Goal: Find specific fact: Find specific fact

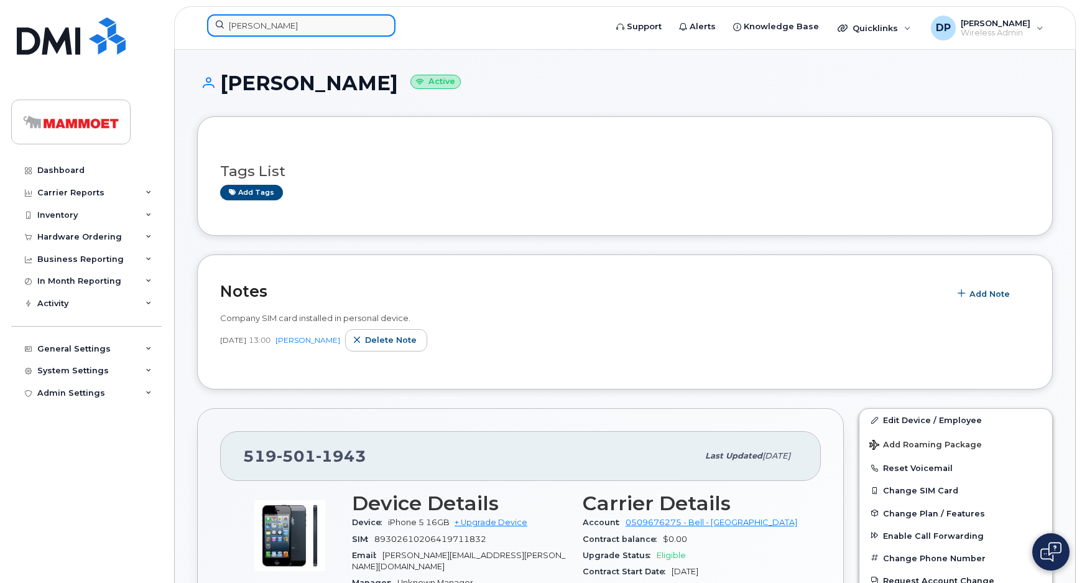
click at [280, 29] on input "sutherland" at bounding box center [301, 25] width 189 height 22
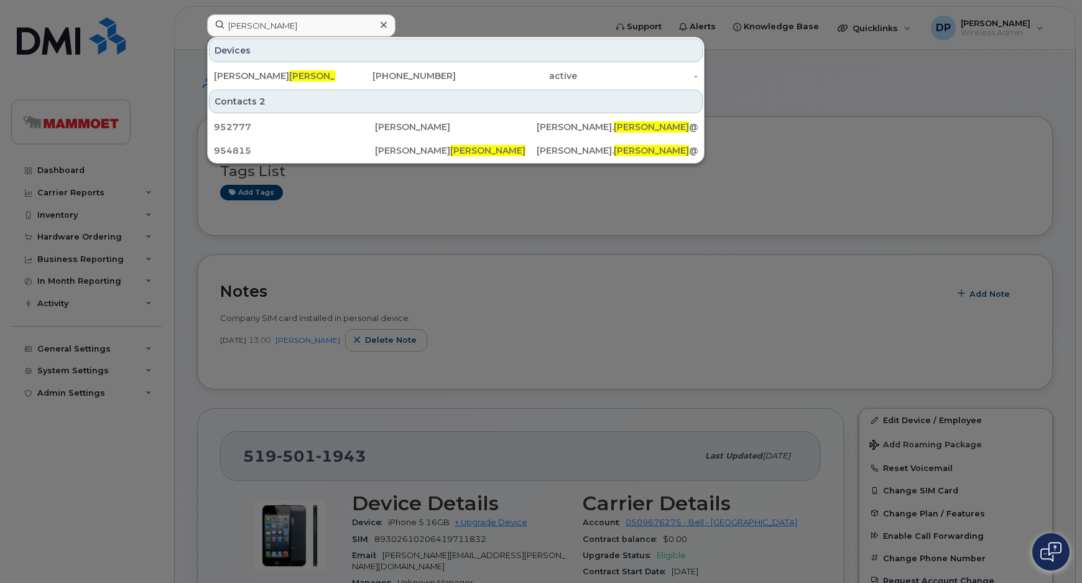
click at [74, 236] on div at bounding box center [541, 291] width 1082 height 583
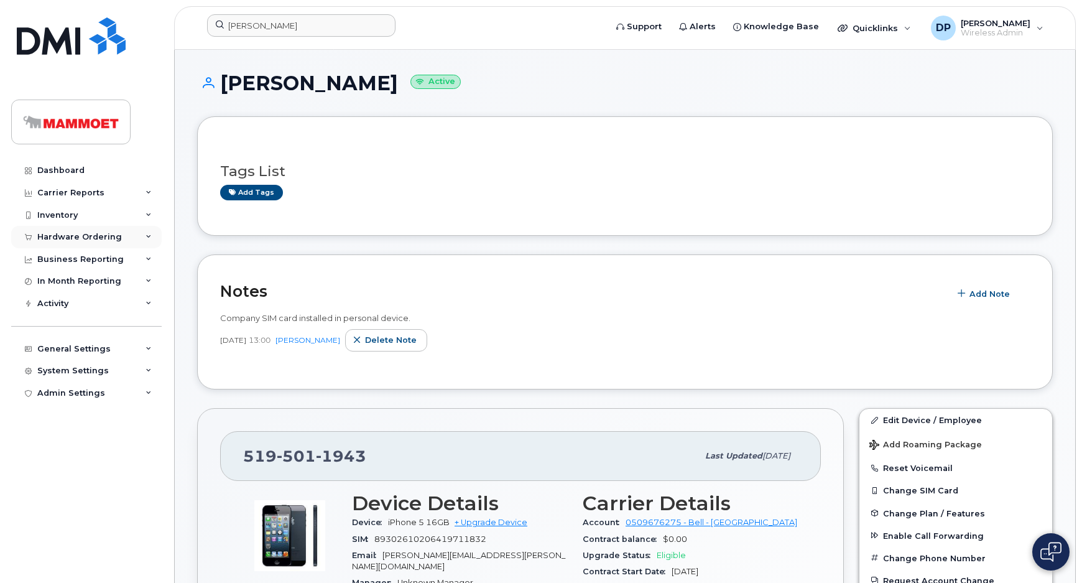
click at [85, 235] on div "Hardware Ordering" at bounding box center [79, 237] width 85 height 10
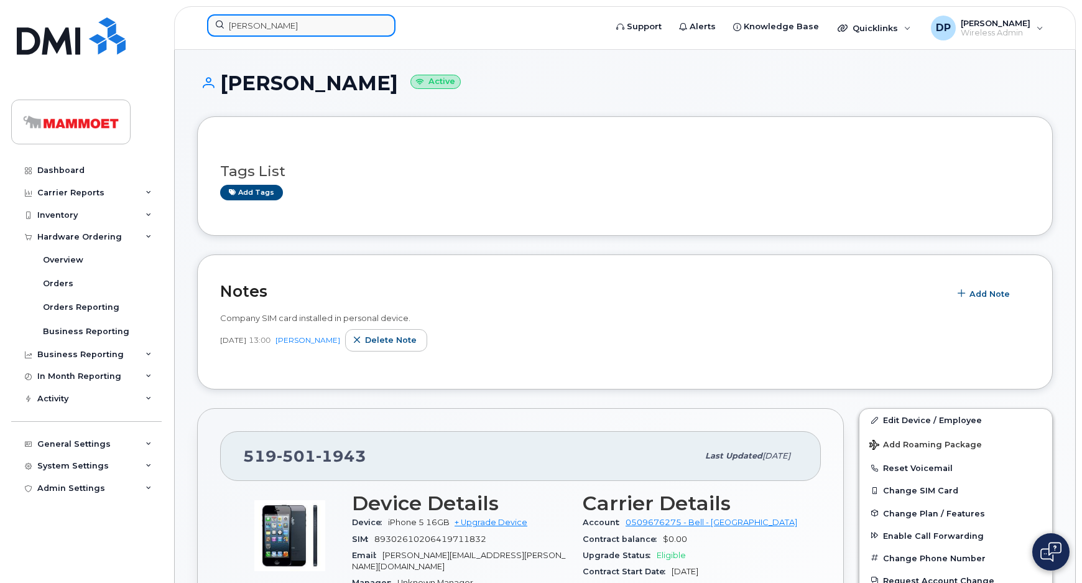
click at [286, 30] on input "sutherland" at bounding box center [301, 25] width 189 height 22
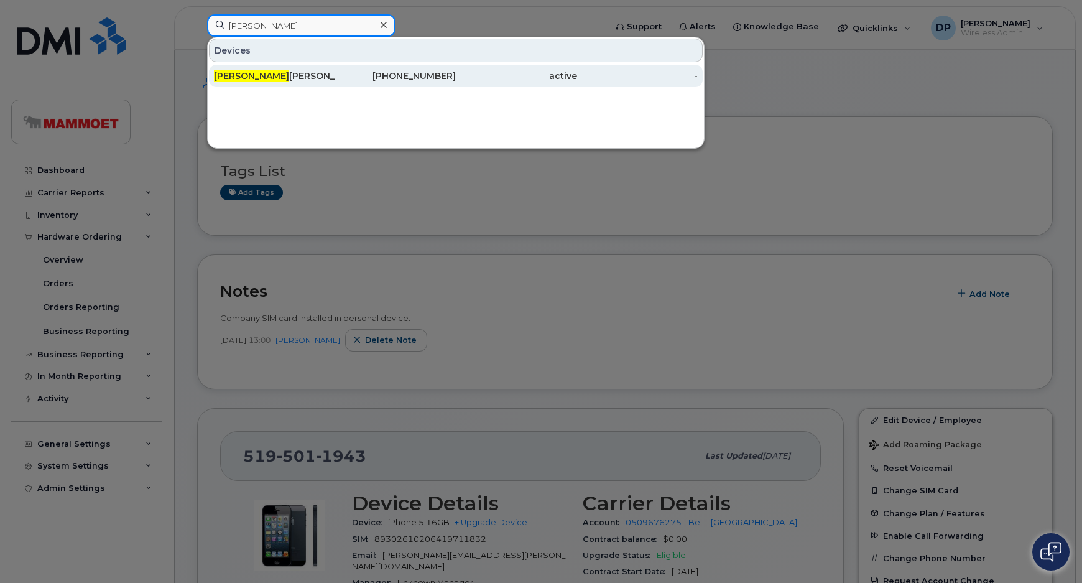
type input "edgar r"
click at [264, 75] on div "Edgar R angel Ramirez" at bounding box center [274, 76] width 121 height 12
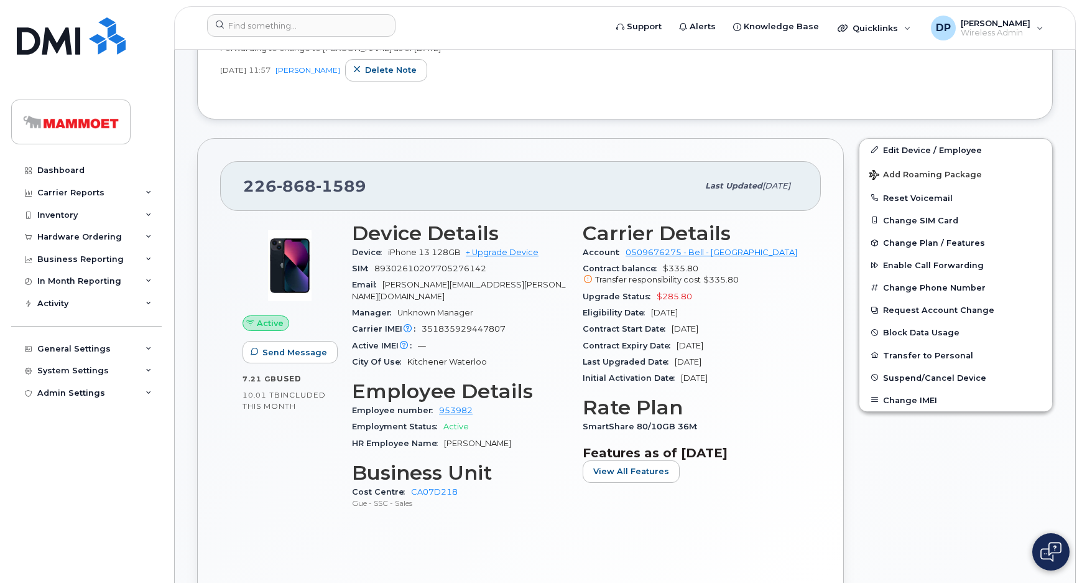
scroll to position [282, 0]
click at [452, 324] on span "351835929447807" at bounding box center [464, 328] width 84 height 9
copy span "351835929447807"
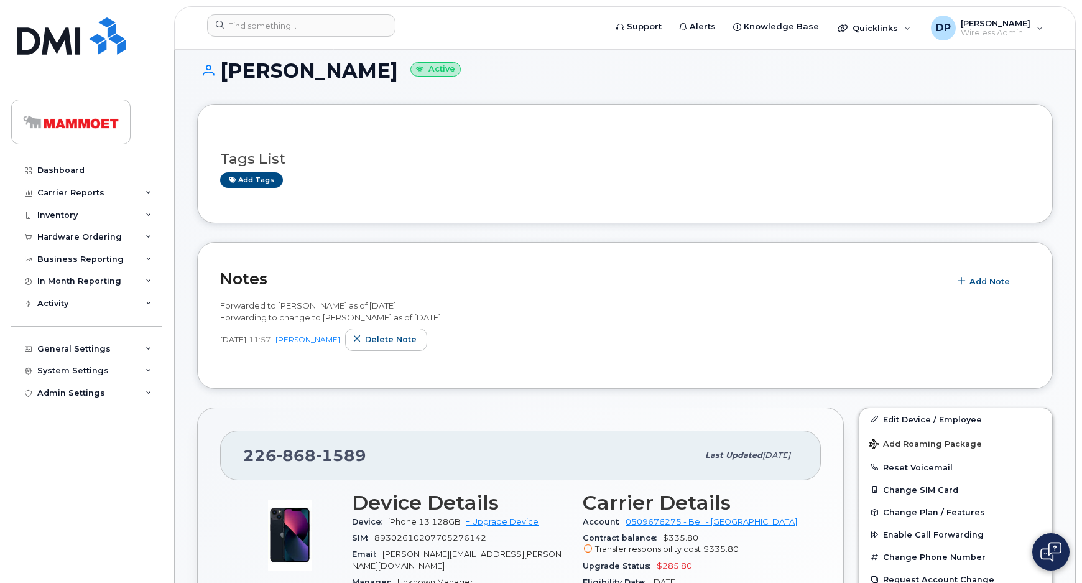
scroll to position [0, 0]
